Goal: Task Accomplishment & Management: Use online tool/utility

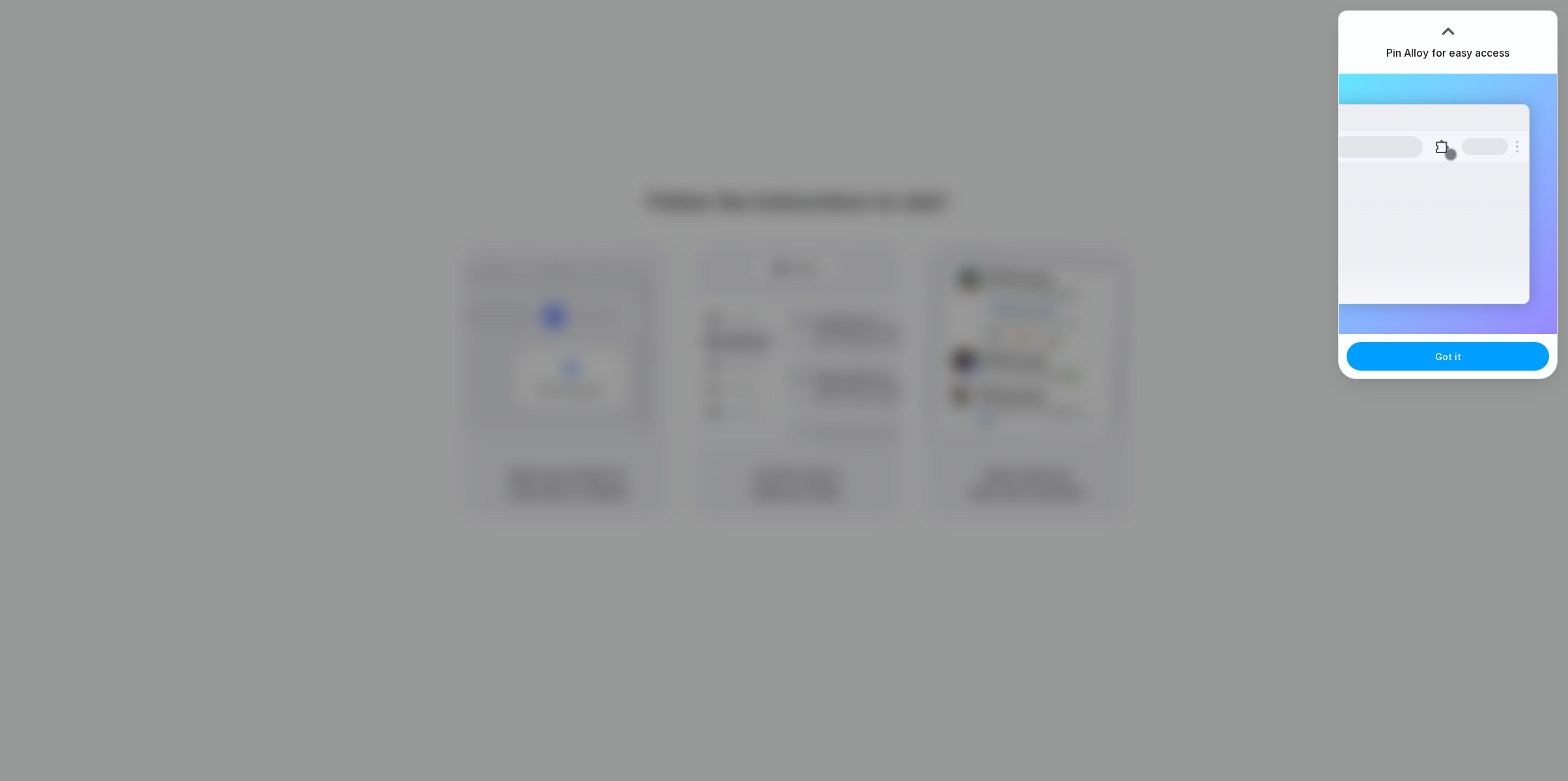
click at [1459, 342] on button "Got it" at bounding box center [1448, 356] width 203 height 29
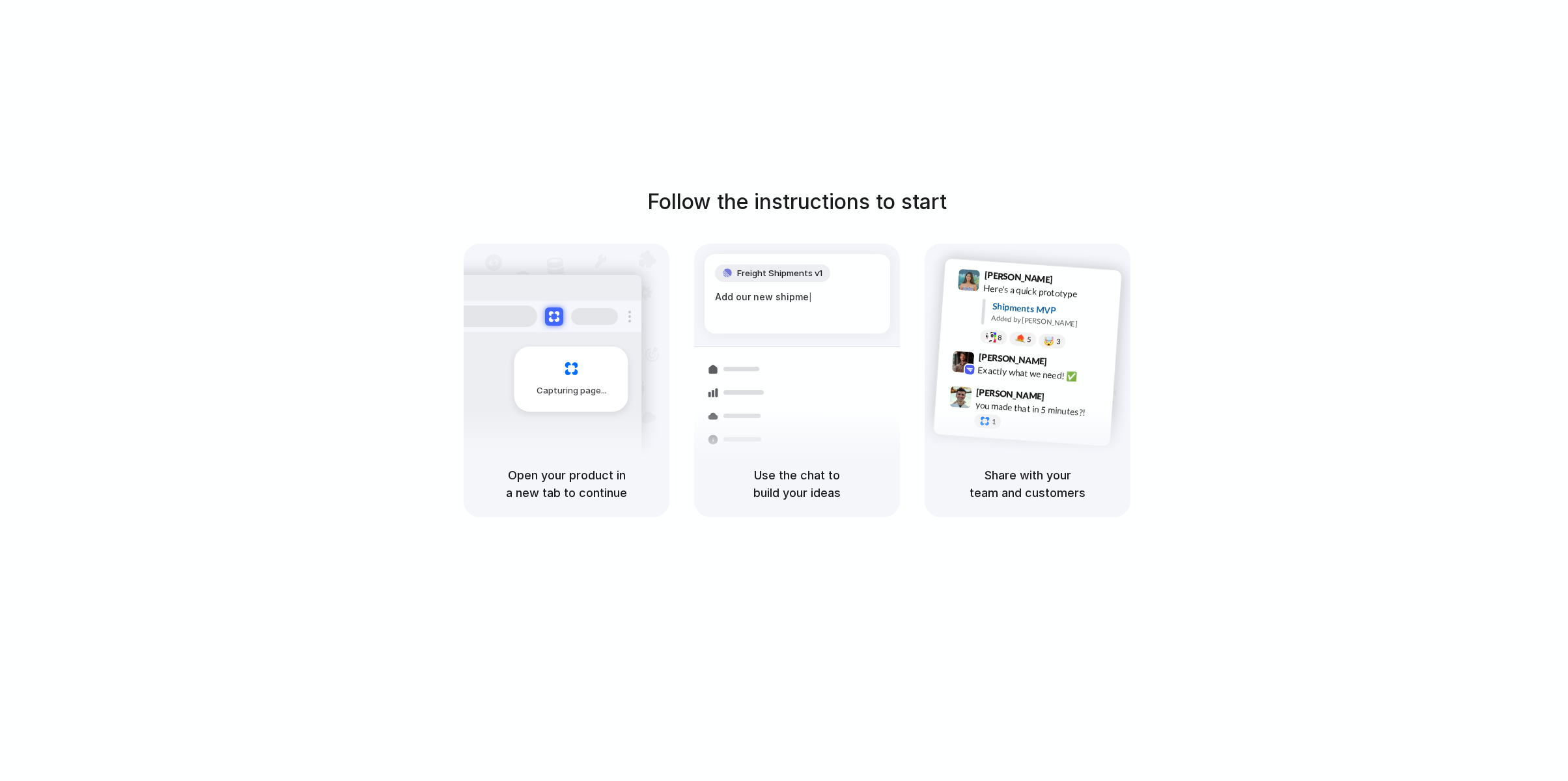
click at [1123, 113] on div "Follow the instructions to start Capturing page Open your product in a new tab …" at bounding box center [797, 403] width 1594 height 808
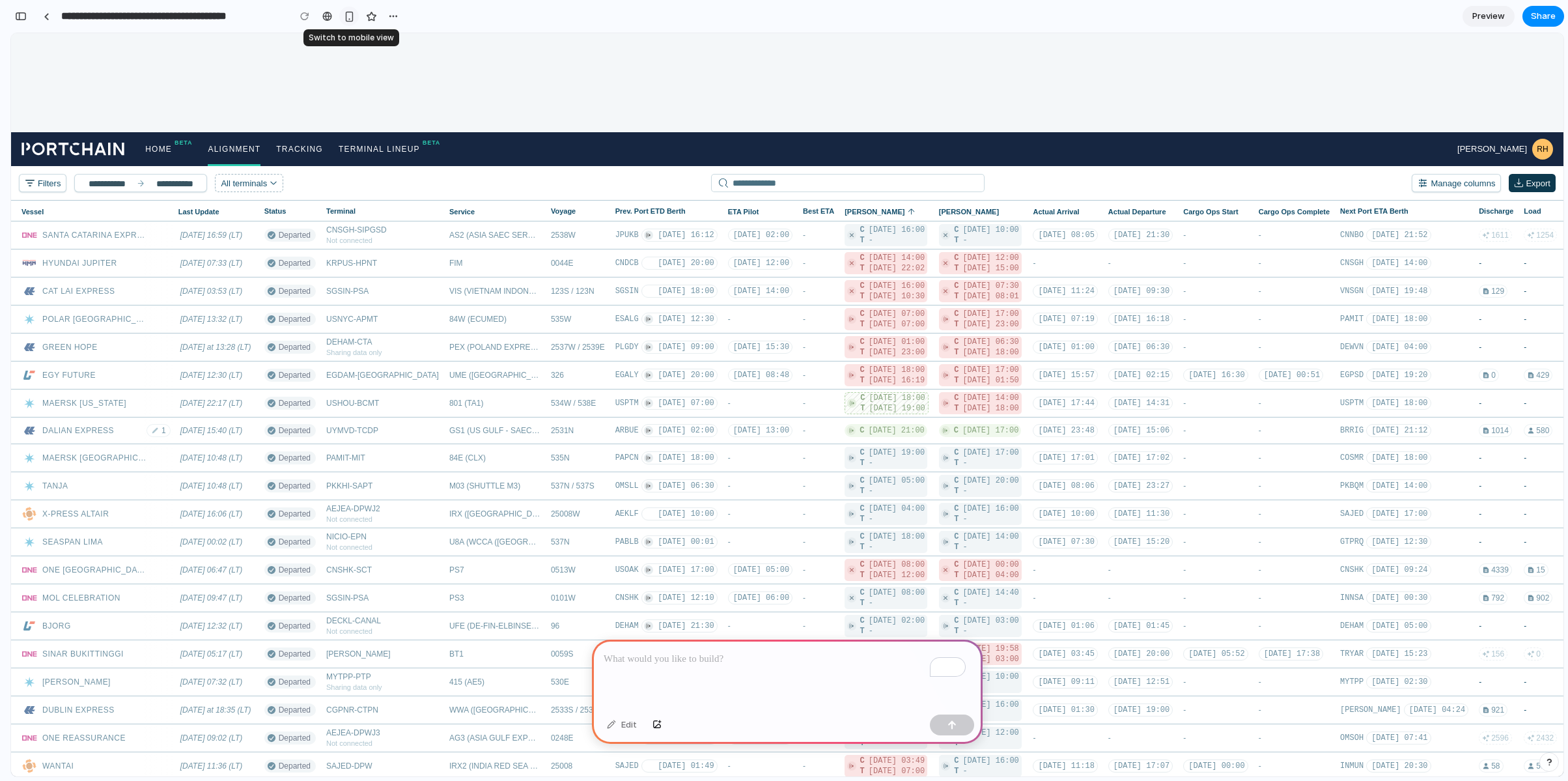
click at [349, 15] on div "button" at bounding box center [349, 16] width 11 height 11
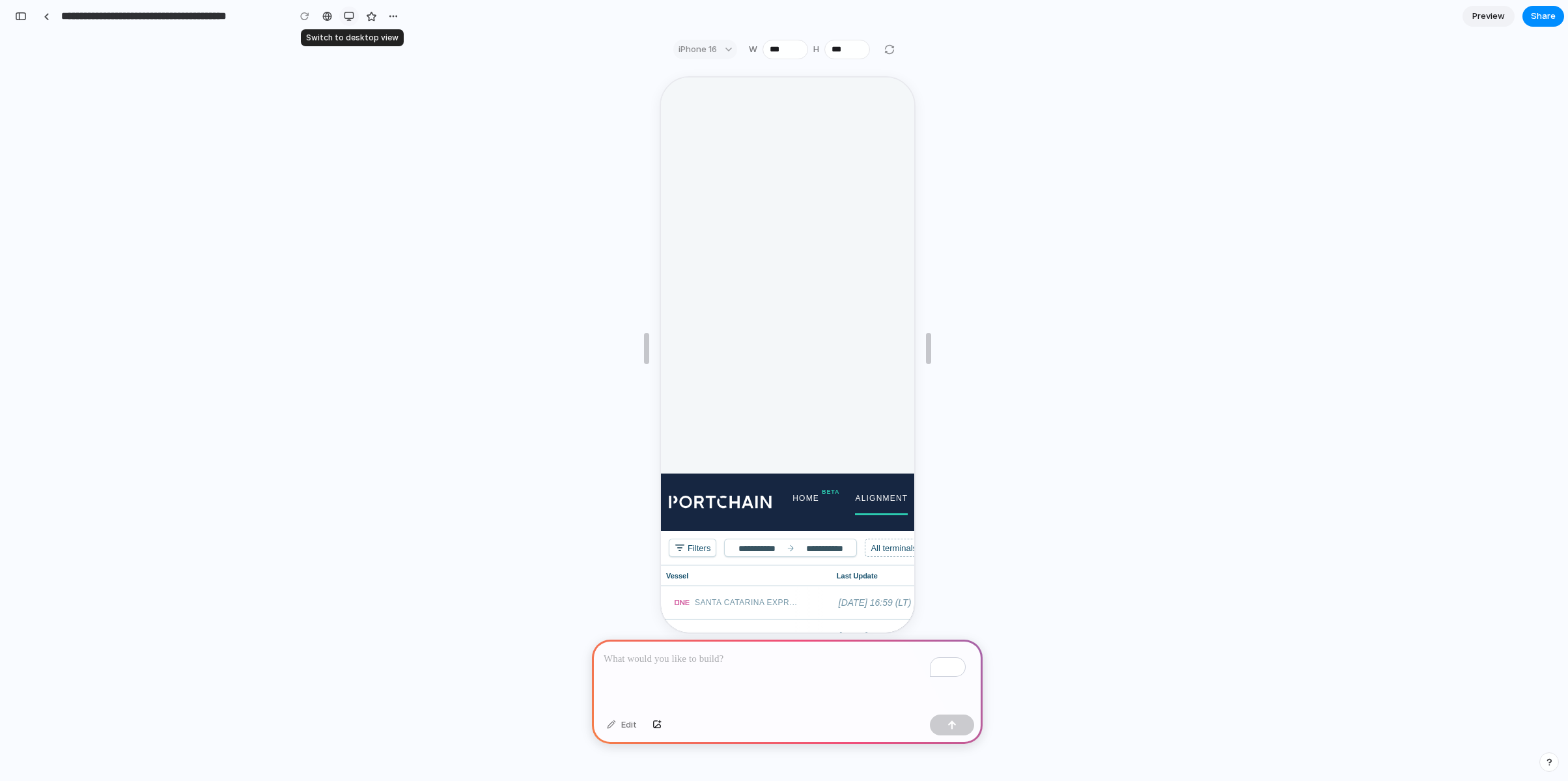
click at [349, 15] on div "button" at bounding box center [349, 16] width 11 height 11
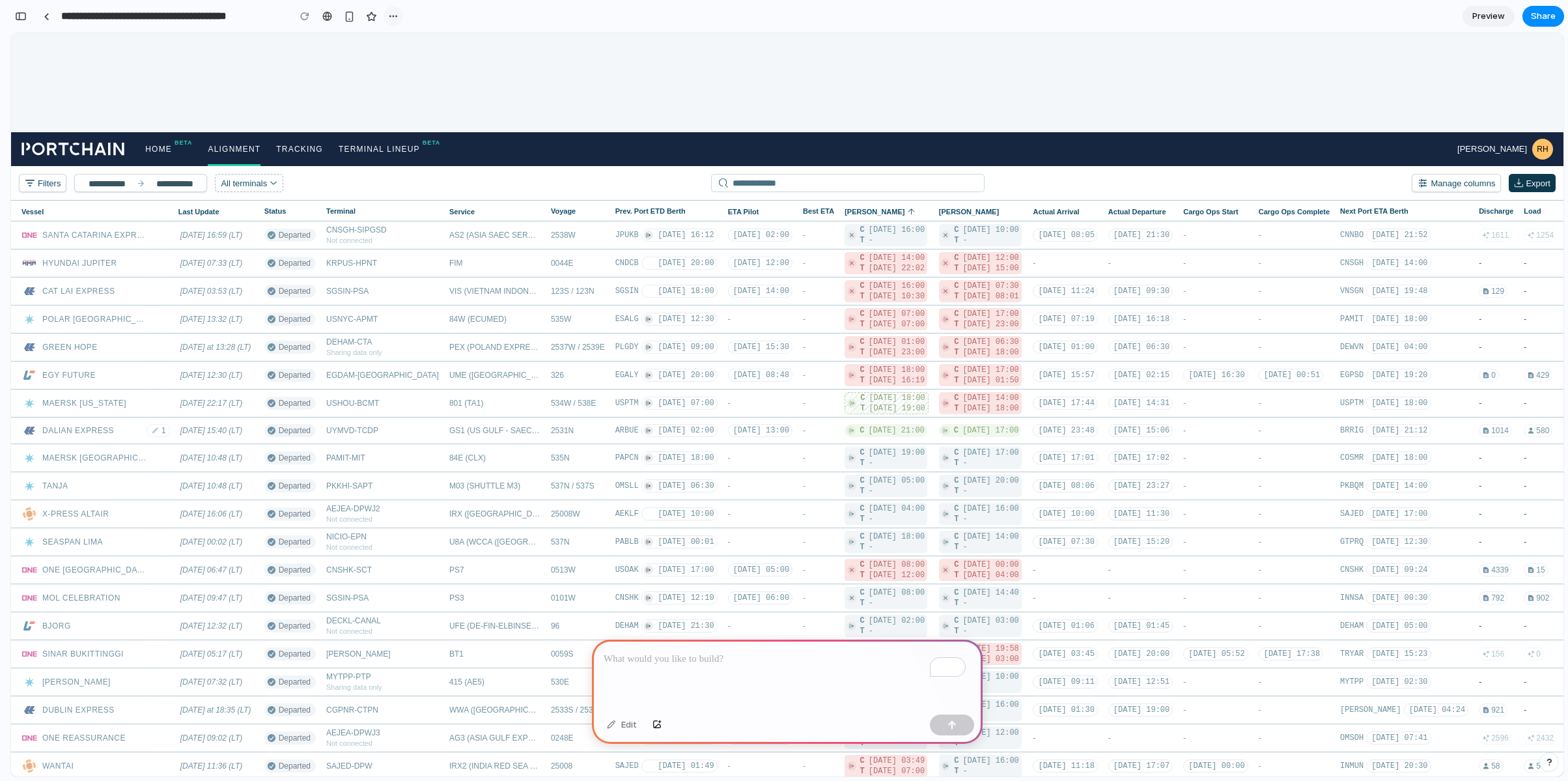
click at [389, 18] on div "button" at bounding box center [393, 16] width 11 height 11
drag, startPoint x: 389, startPoint y: 18, endPoint x: 371, endPoint y: 14, distance: 18.4
click at [385, 17] on div "Duplicate Delete" at bounding box center [784, 390] width 1568 height 781
click at [368, 12] on div "button" at bounding box center [371, 16] width 11 height 11
click at [720, 671] on div "To enrich screen reader interactions, please activate Accessibility in Grammarl…" at bounding box center [787, 675] width 391 height 70
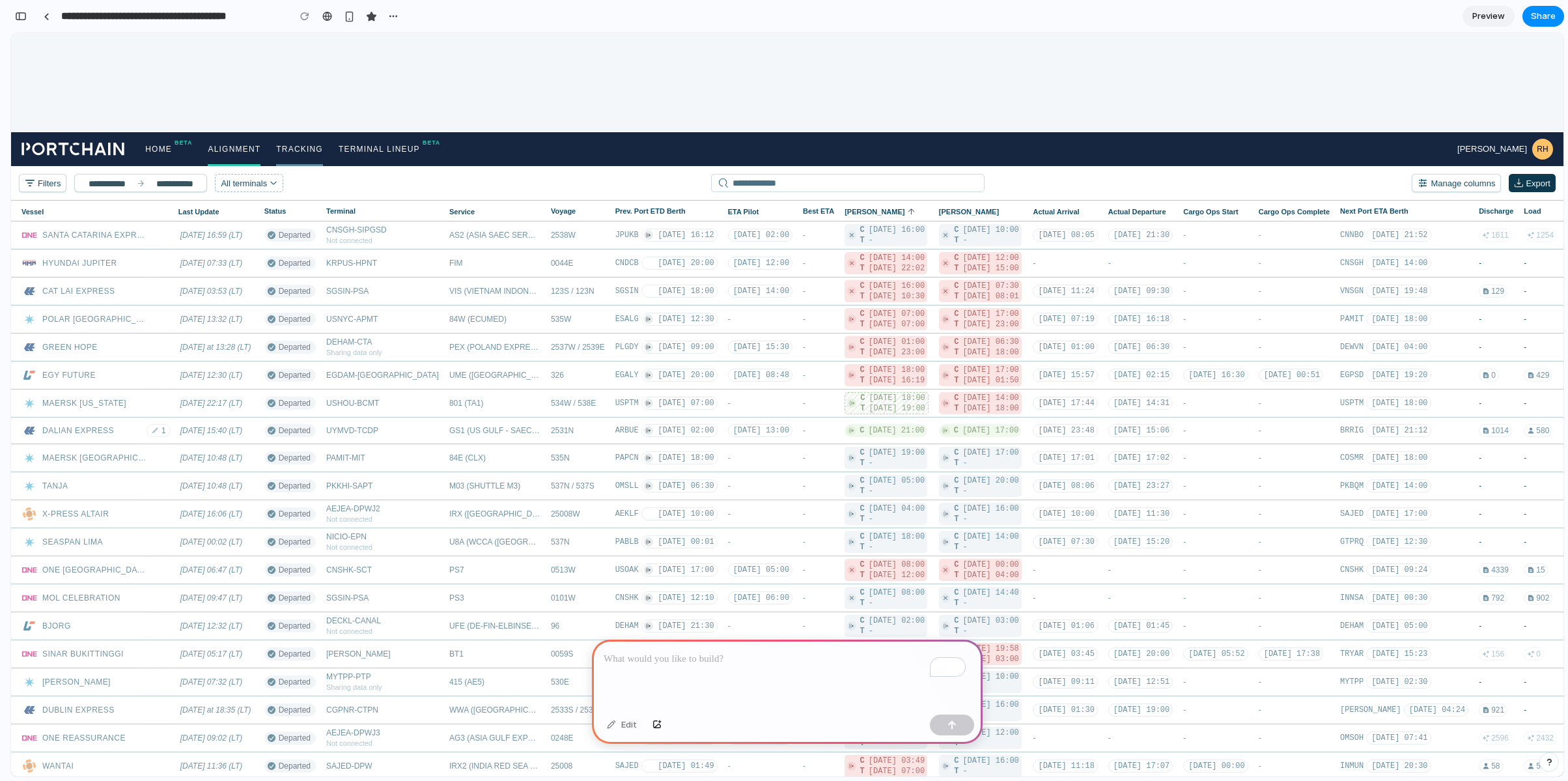
click at [291, 148] on span "Tracking" at bounding box center [300, 149] width 47 height 34
click at [380, 142] on span "Terminal Lineup" at bounding box center [379, 149] width 81 height 34
click at [712, 663] on div "To enrich screen reader interactions, please activate Accessibility in Grammarl…" at bounding box center [787, 675] width 391 height 70
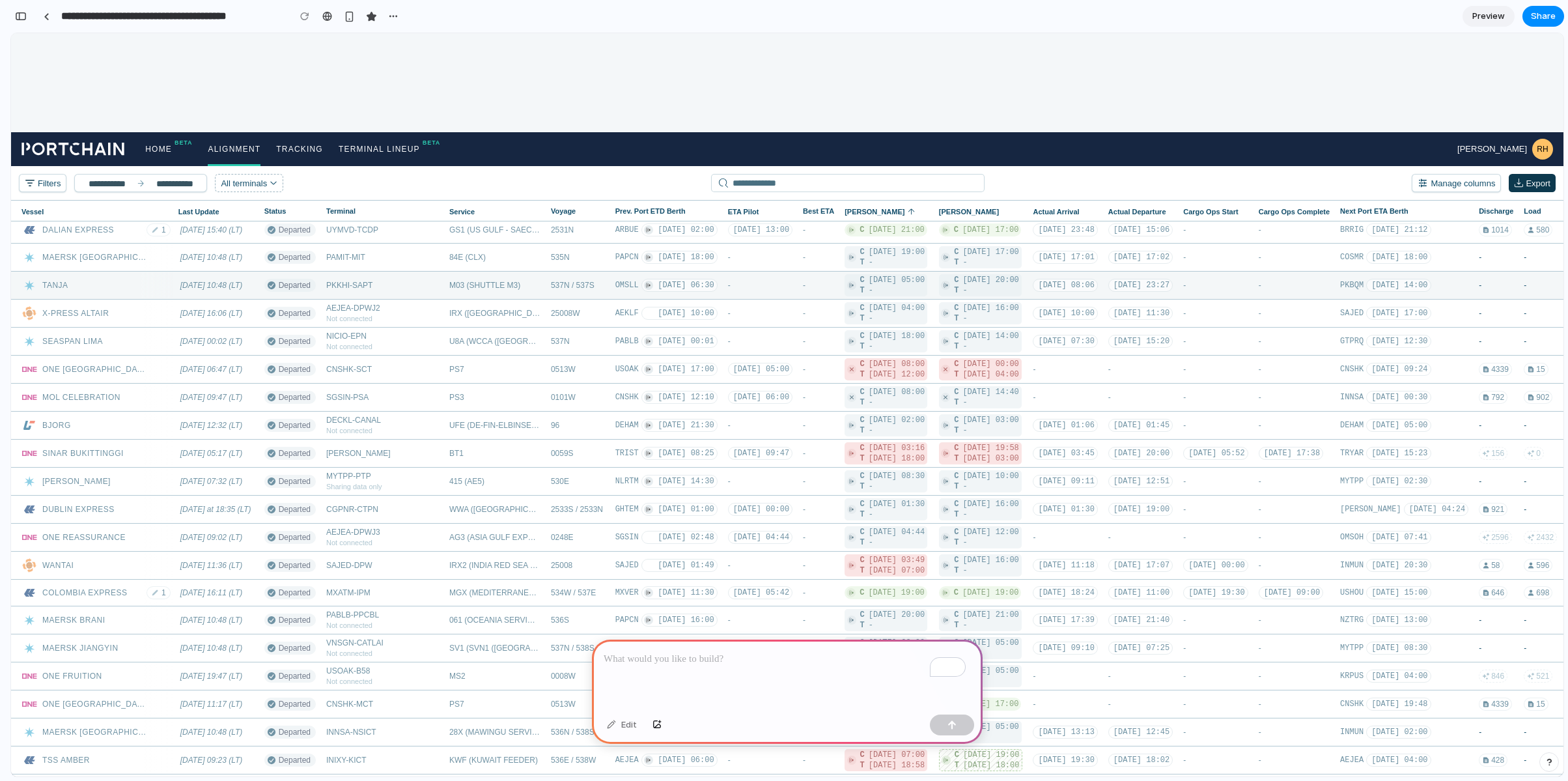
scroll to position [216, 0]
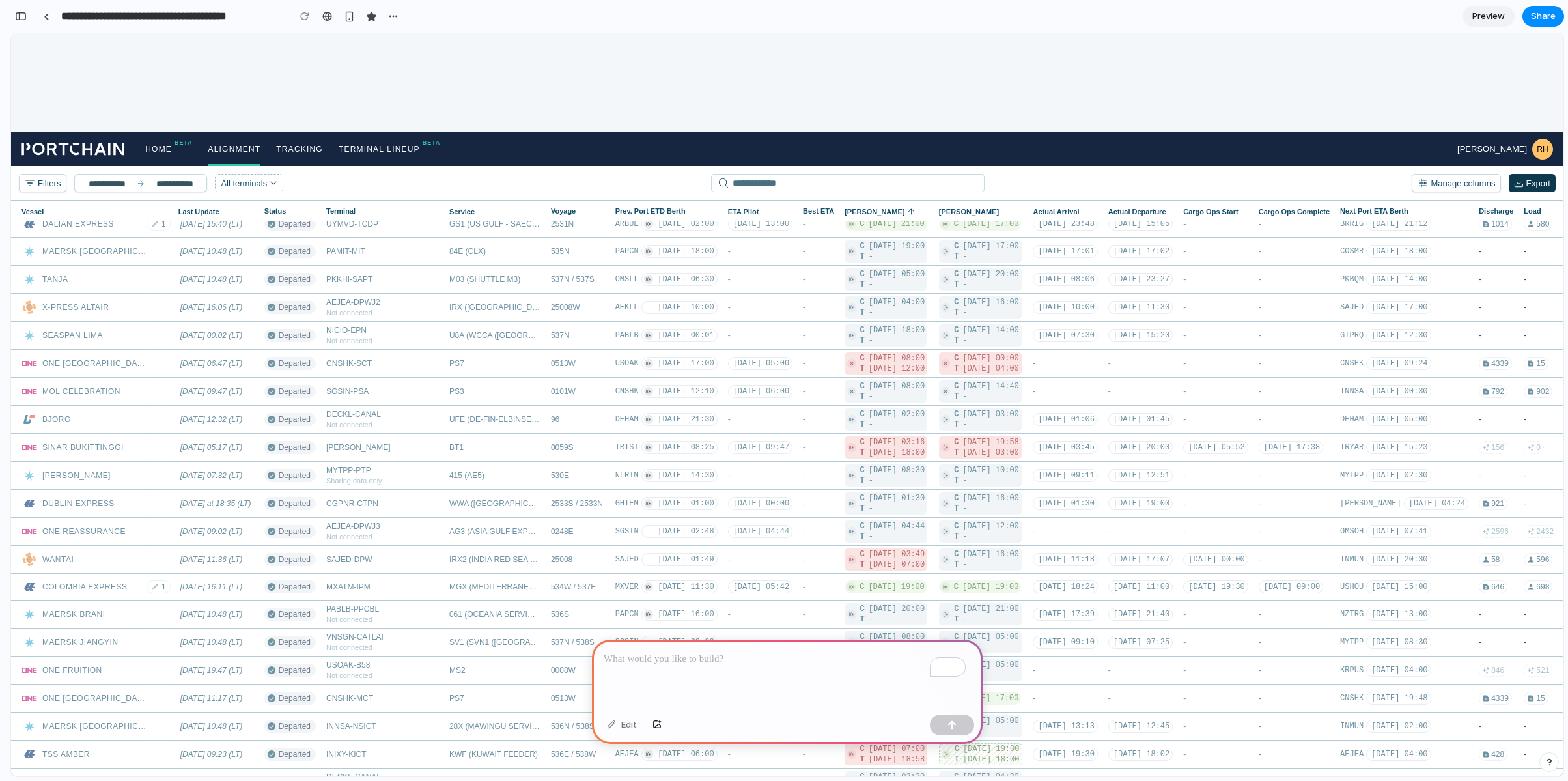
click at [804, 681] on div "To enrich screen reader interactions, please activate Accessibility in Grammarl…" at bounding box center [787, 675] width 391 height 70
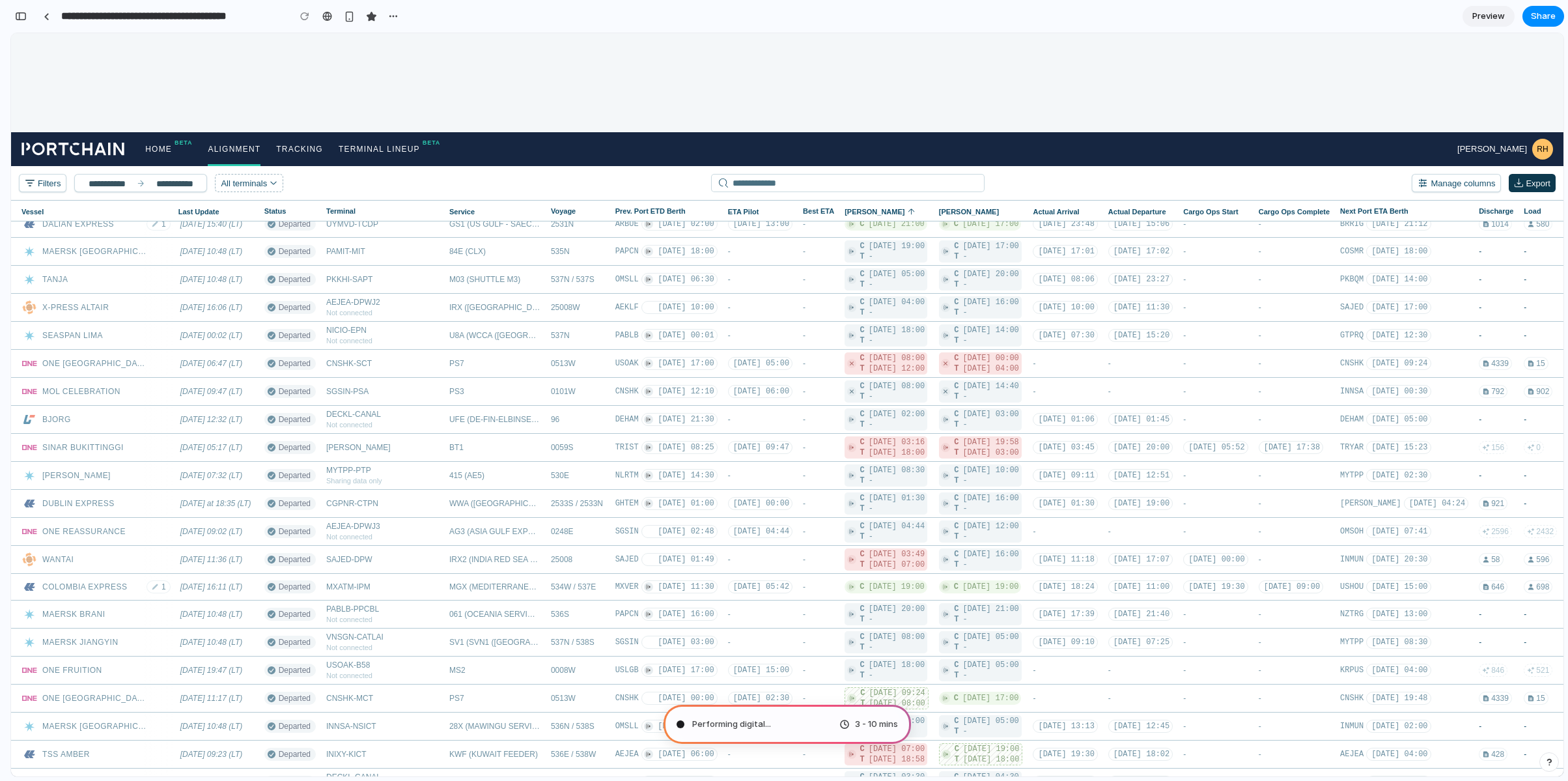
type input "**********"
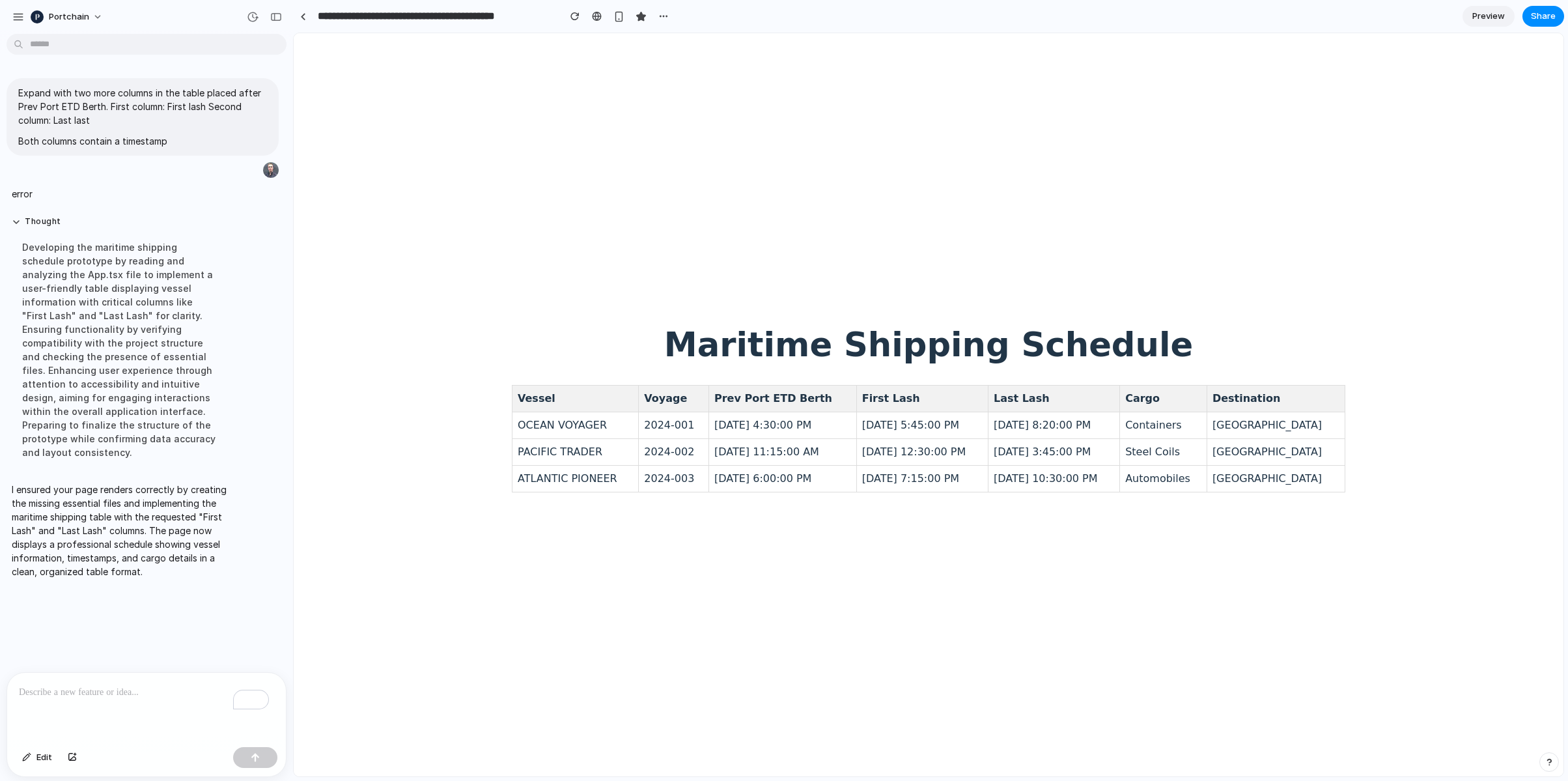
scroll to position [0, 0]
click at [111, 701] on div "To enrich screen reader interactions, please activate Accessibility in Grammarl…" at bounding box center [147, 707] width 279 height 69
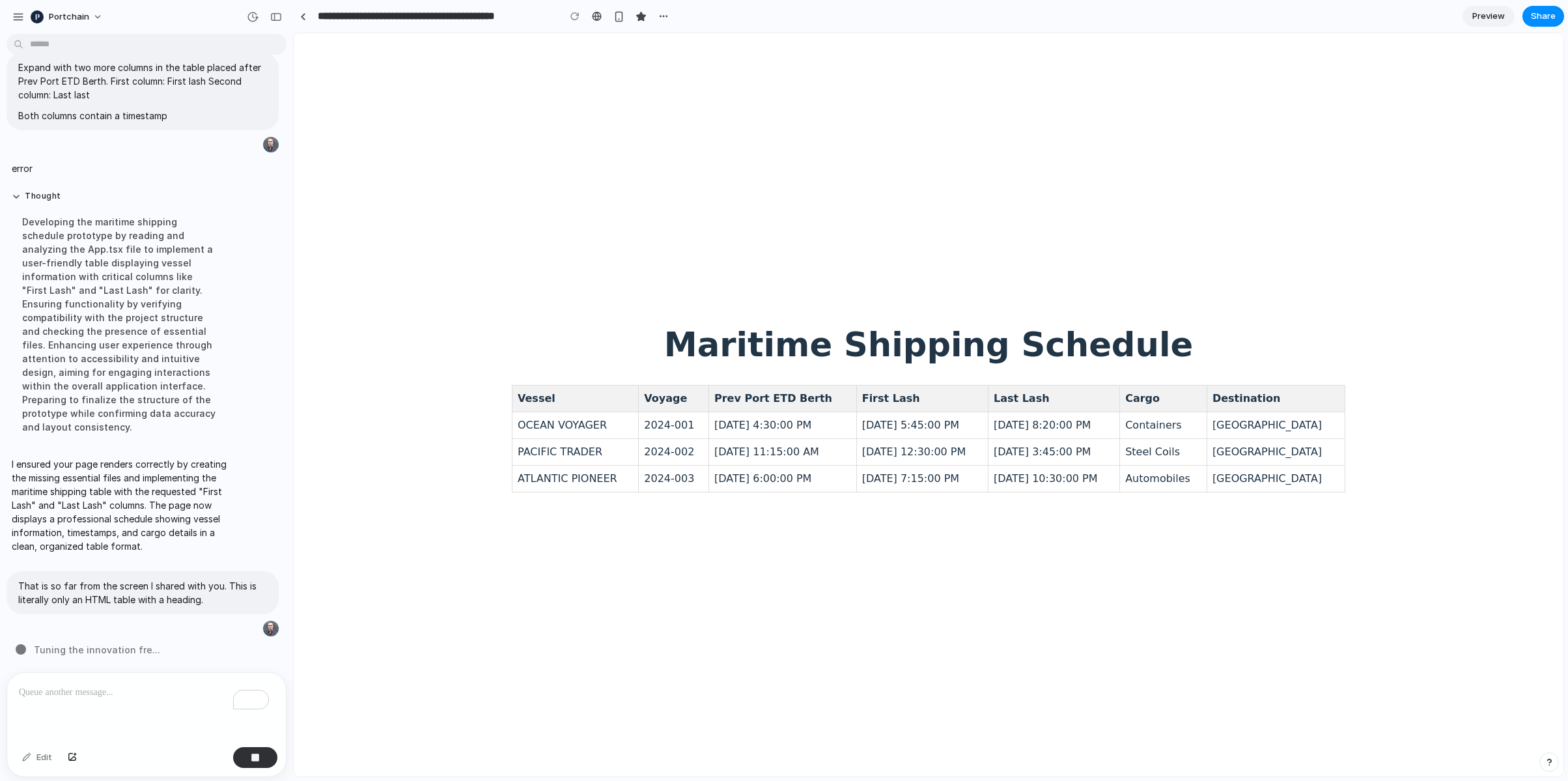
type input "**********"
